Goal: Obtain resource: Download file/media

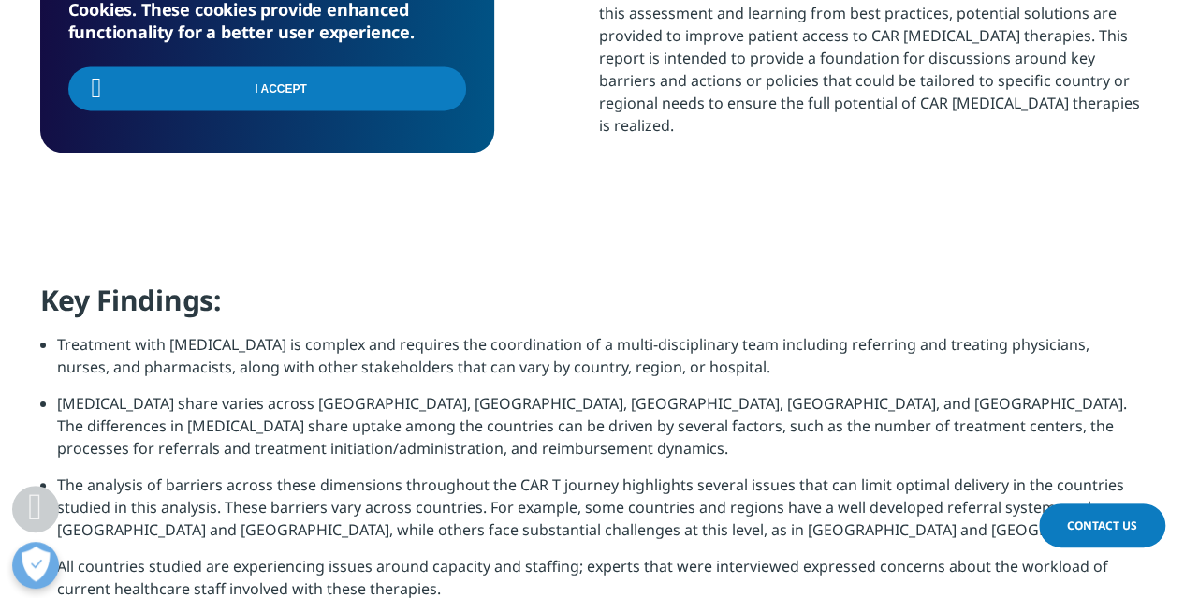
scroll to position [1310, 0]
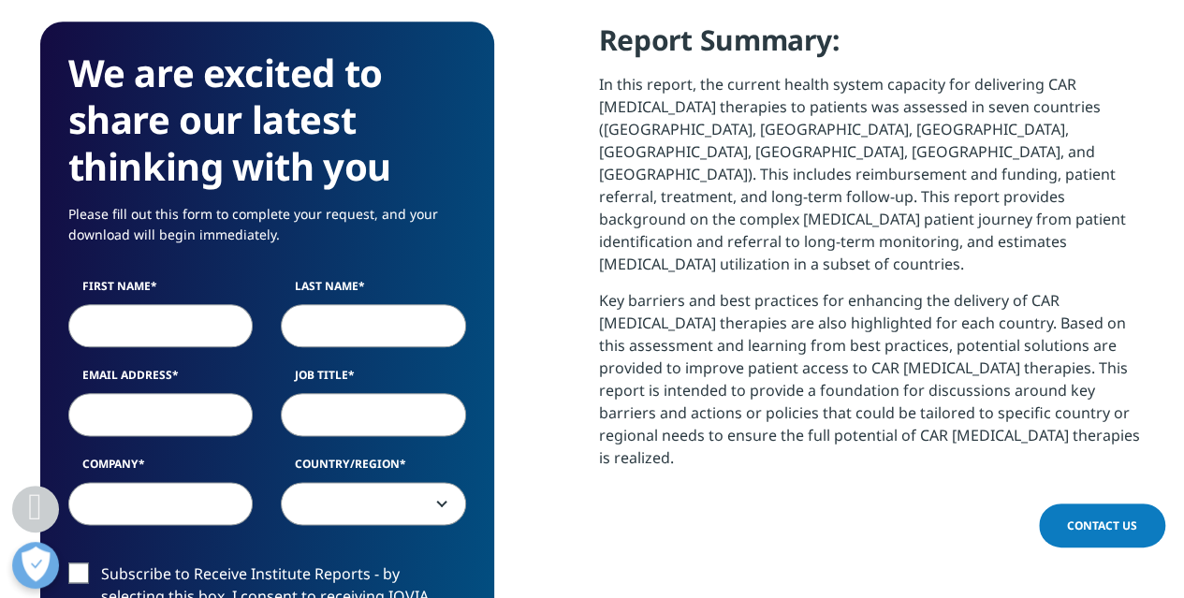
scroll to position [1029, 0]
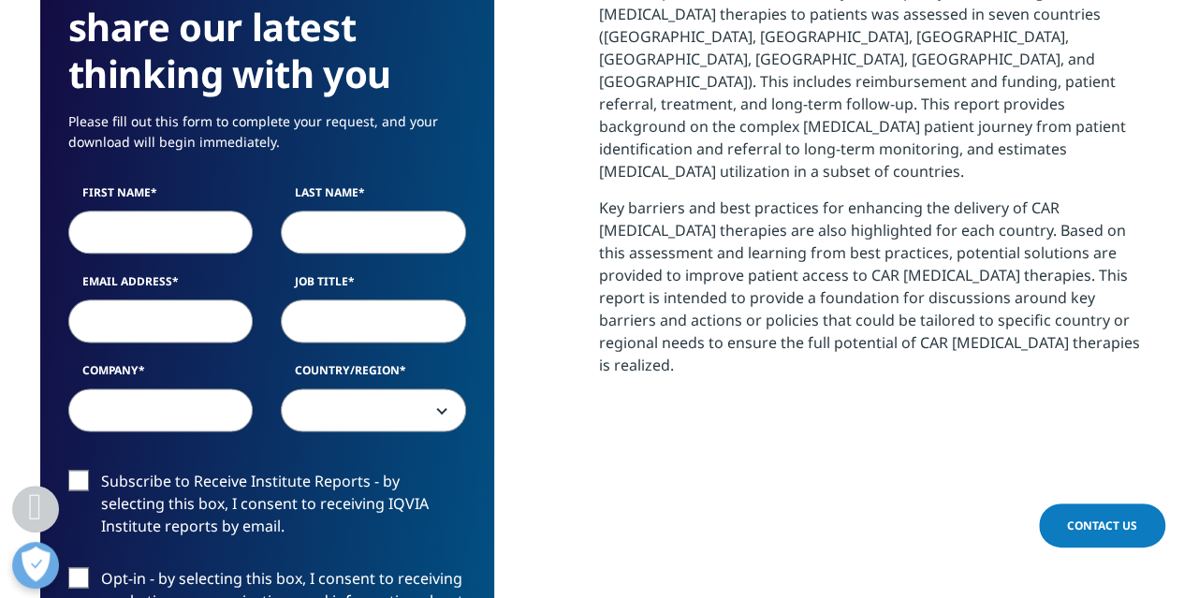
click at [211, 211] on input "First Name" at bounding box center [160, 232] width 185 height 43
type input "p"
type input "Peter"
type input "Fisher"
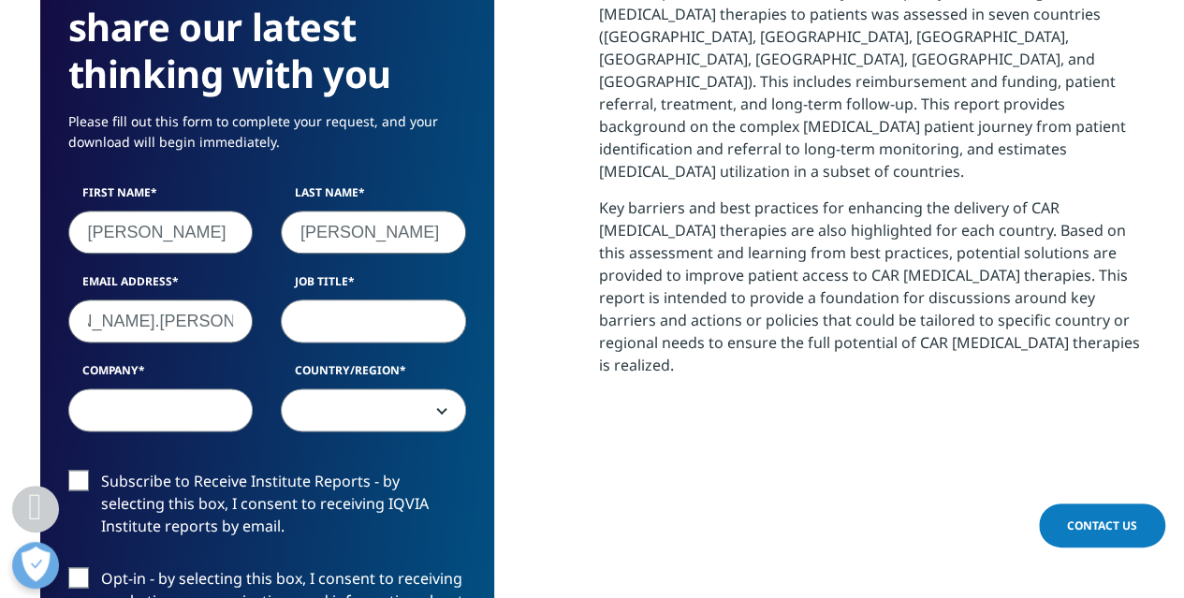
scroll to position [0, 90]
type input "peter.fisher@cslbehring.com.au"
click at [210, 299] on input "peter.fisher@cslbehring.com.au" at bounding box center [160, 320] width 185 height 43
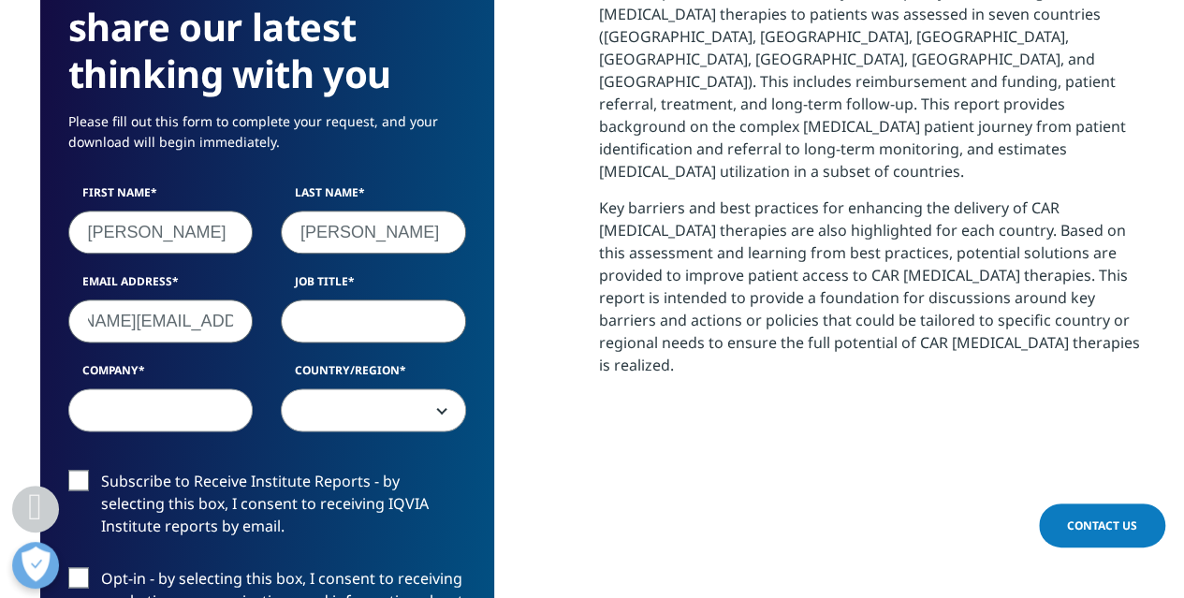
click at [372, 299] on input "Job Title" at bounding box center [373, 320] width 185 height 43
type input "Insights and Analytics Senior Manager"
click at [187, 388] on input "Company" at bounding box center [160, 409] width 185 height 43
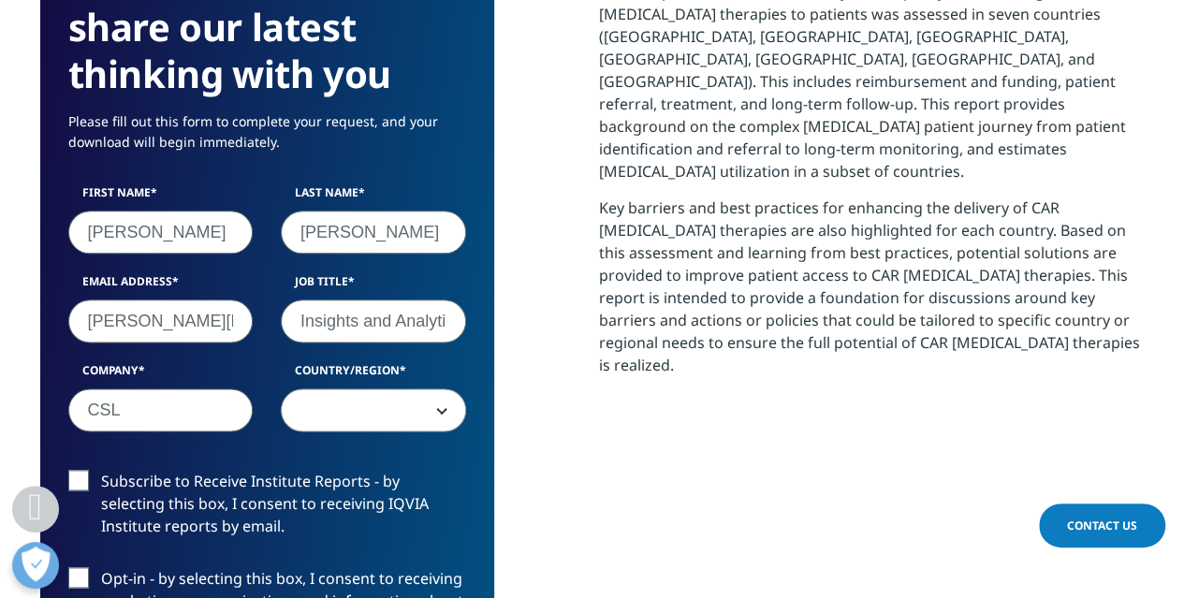
type input "CSL"
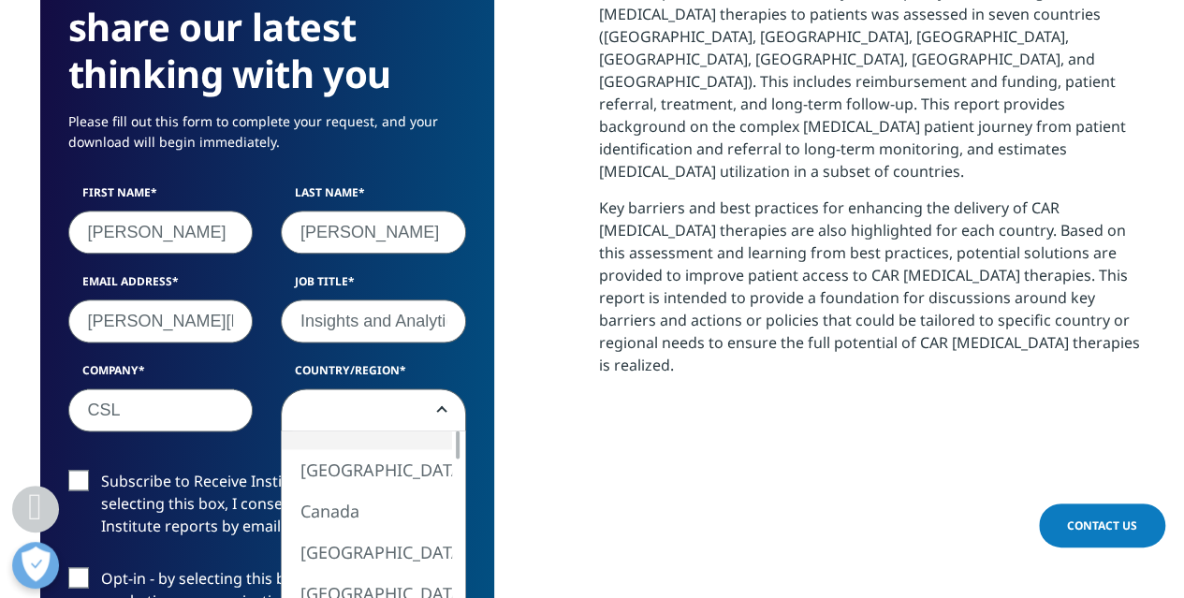
click at [415, 389] on span at bounding box center [373, 410] width 183 height 43
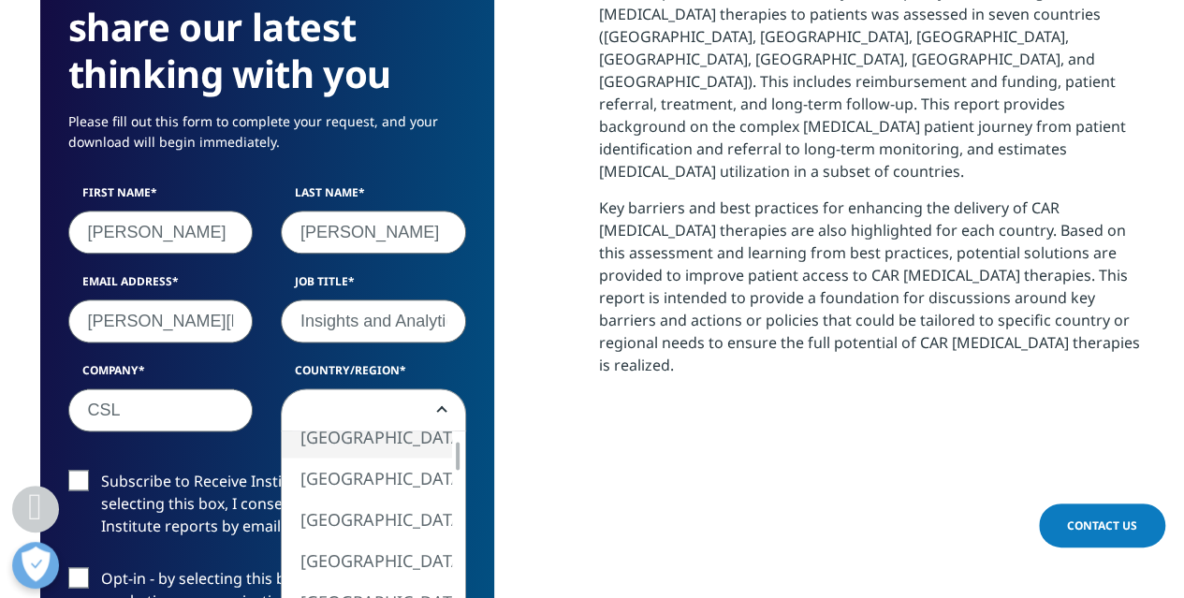
select select "Australia"
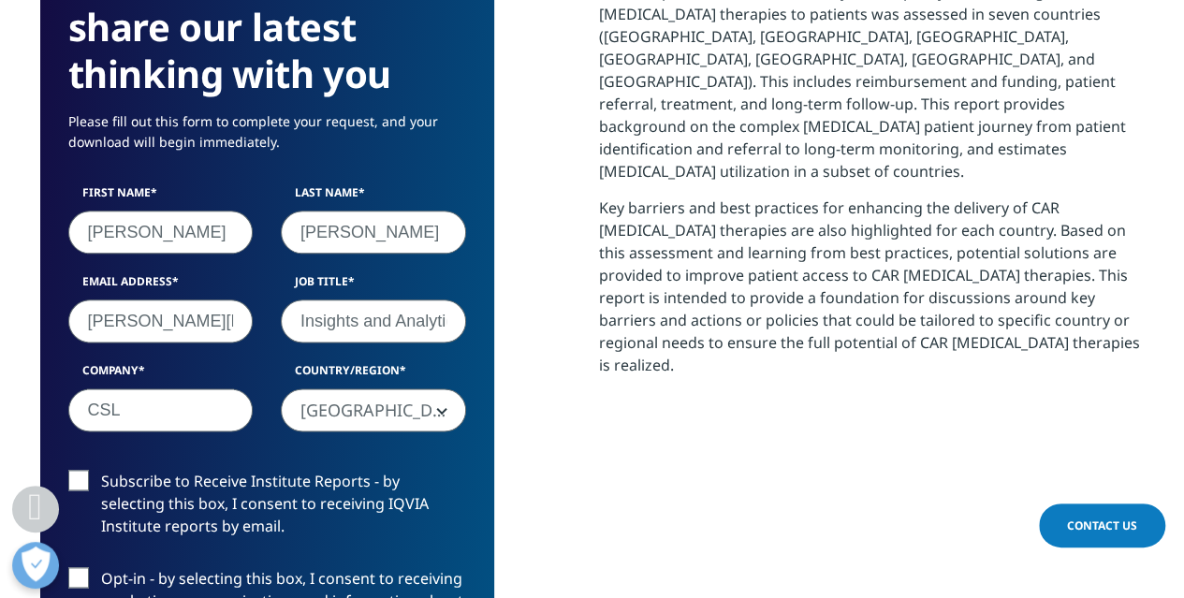
click at [77, 470] on label "Subscribe to Receive Institute Reports - by selecting this box, I consent to re…" at bounding box center [267, 509] width 398 height 78
click at [101, 470] on input "Subscribe to Receive Institute Reports - by selecting this box, I consent to re…" at bounding box center [101, 470] width 0 height 0
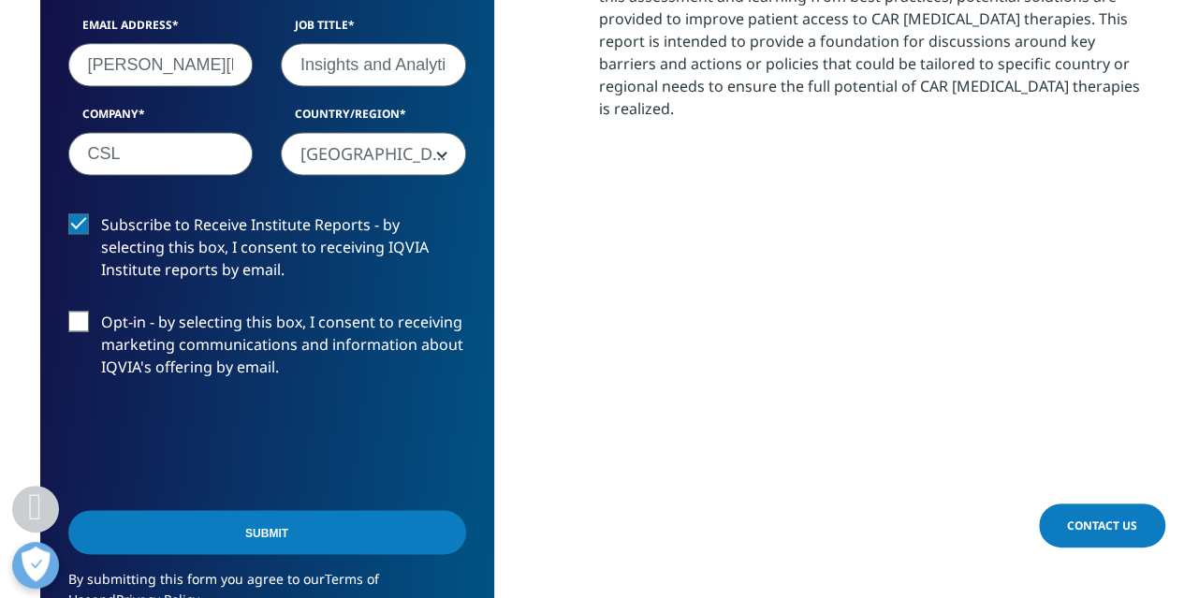
scroll to position [1310, 0]
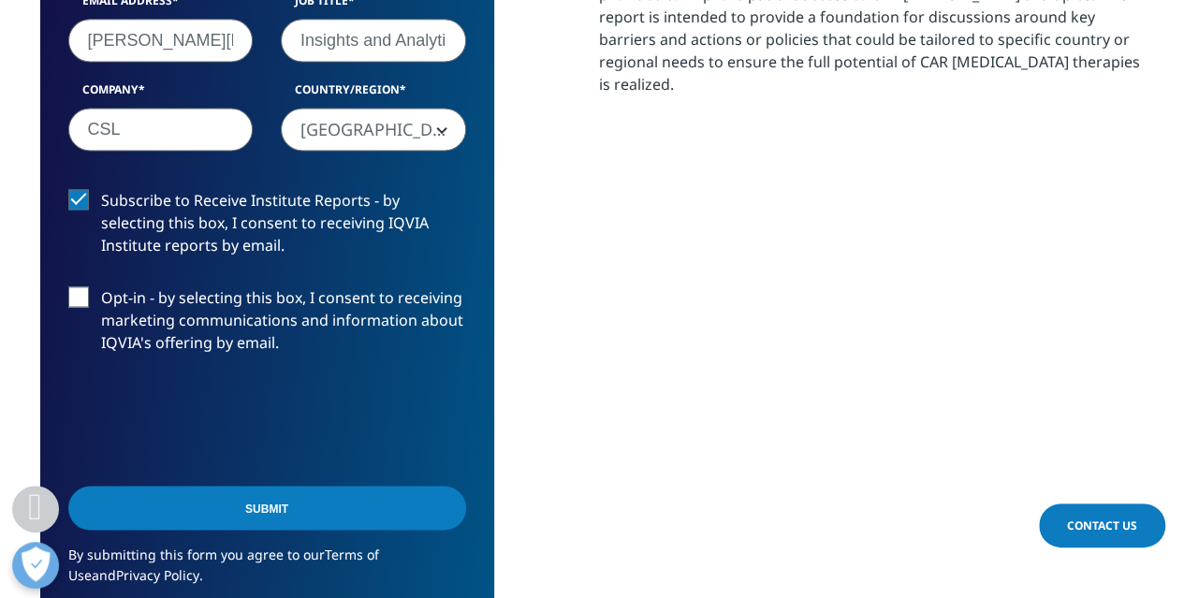
click at [314, 486] on input "Submit" at bounding box center [267, 508] width 398 height 44
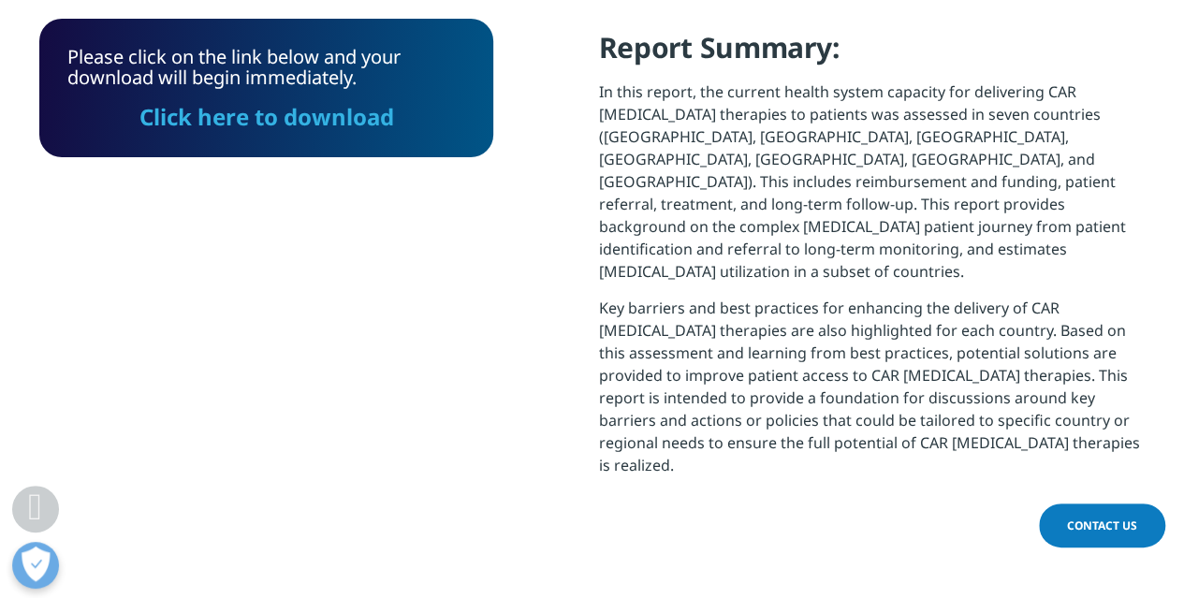
scroll to position [916, 0]
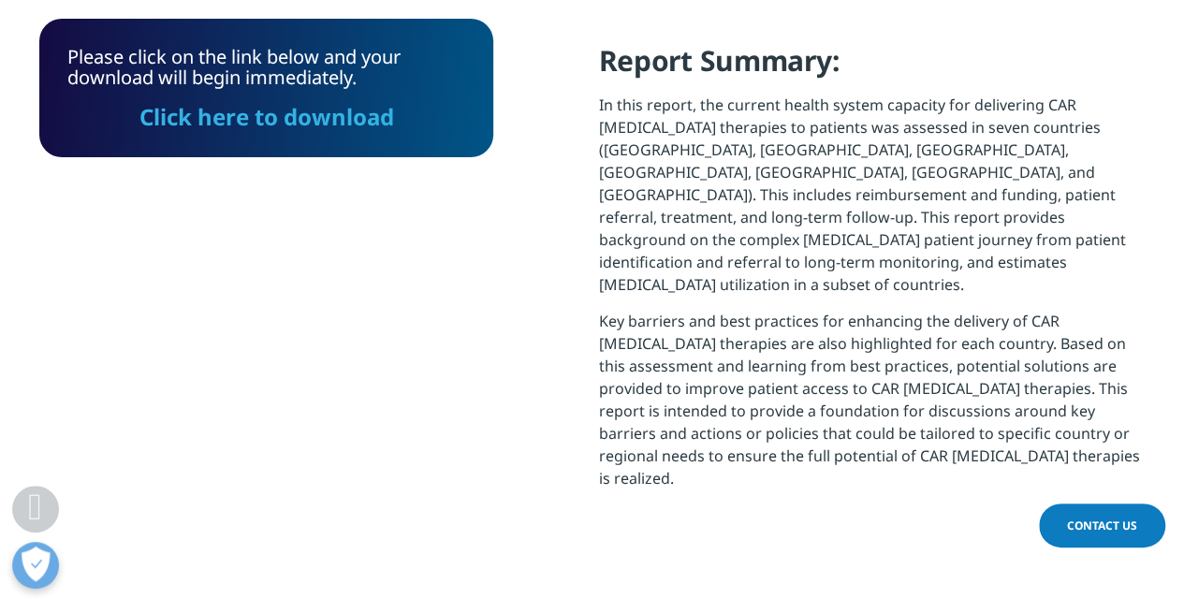
click at [292, 123] on link "Click here to download" at bounding box center [266, 116] width 255 height 31
